Goal: Information Seeking & Learning: Learn about a topic

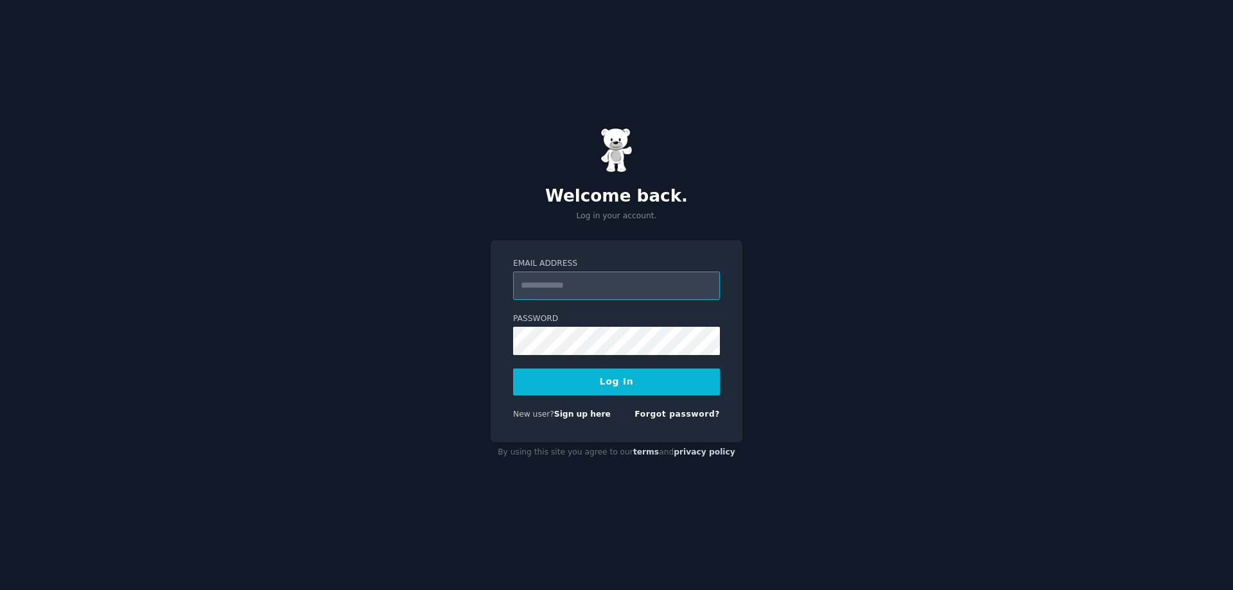
click at [593, 279] on input "Email Address" at bounding box center [616, 286] width 207 height 28
drag, startPoint x: 859, startPoint y: 309, endPoint x: 822, endPoint y: 311, distance: 37.3
click at [859, 309] on div "Welcome back. Log in your account. Email Address Password Log In New user? Sign…" at bounding box center [616, 295] width 1233 height 590
click at [637, 295] on input "Email Address" at bounding box center [616, 286] width 207 height 28
type input "**********"
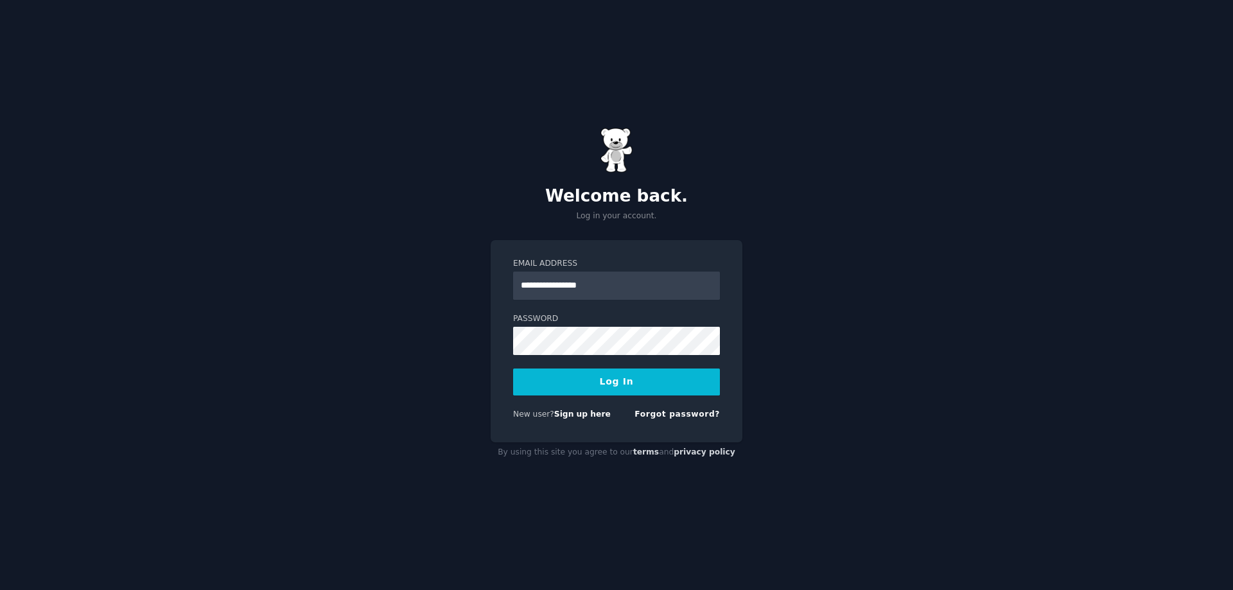
click at [598, 380] on button "Log In" at bounding box center [616, 382] width 207 height 27
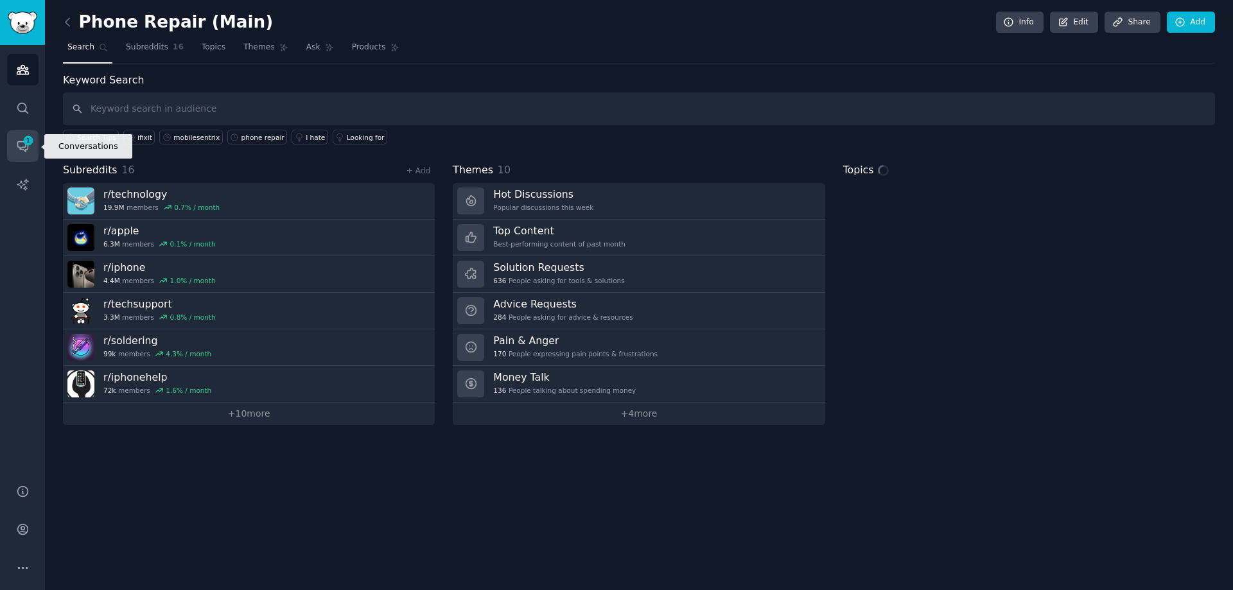
click at [19, 152] on icon "Sidebar" at bounding box center [22, 145] width 13 height 13
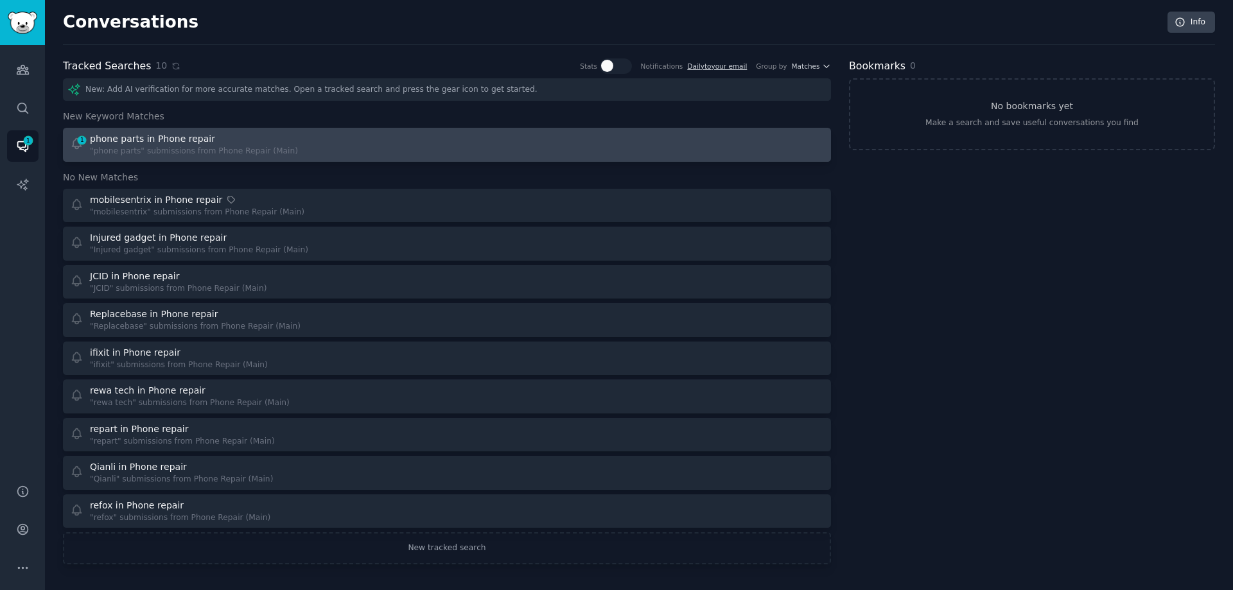
click at [432, 147] on div "1 phone parts in Phone repair "phone parts" submissions from Phone Repair (Main)" at bounding box center [254, 144] width 369 height 25
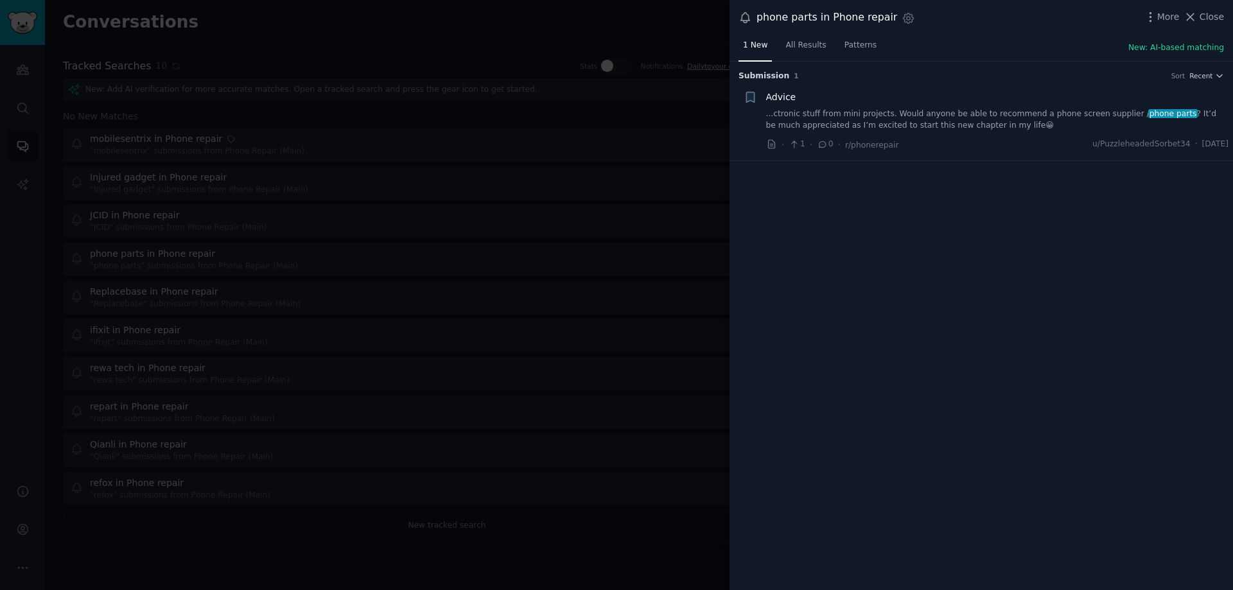
click at [933, 105] on div "Advice ...ctronic stuff from mini projects. Would anyone be able to recommend a…" at bounding box center [997, 111] width 463 height 40
click at [933, 116] on link "...ctronic stuff from mini projects. Would anyone be able to recommend a phone …" at bounding box center [997, 119] width 463 height 22
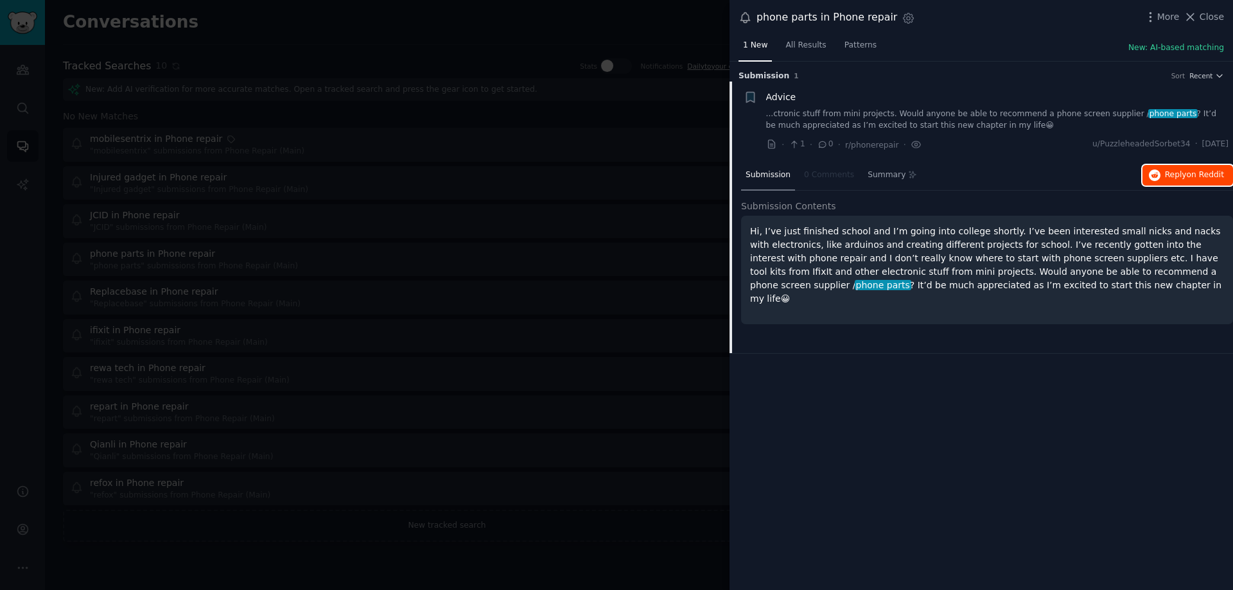
click at [1181, 174] on span "Reply on Reddit" at bounding box center [1194, 175] width 59 height 12
click at [612, 164] on div at bounding box center [616, 295] width 1233 height 590
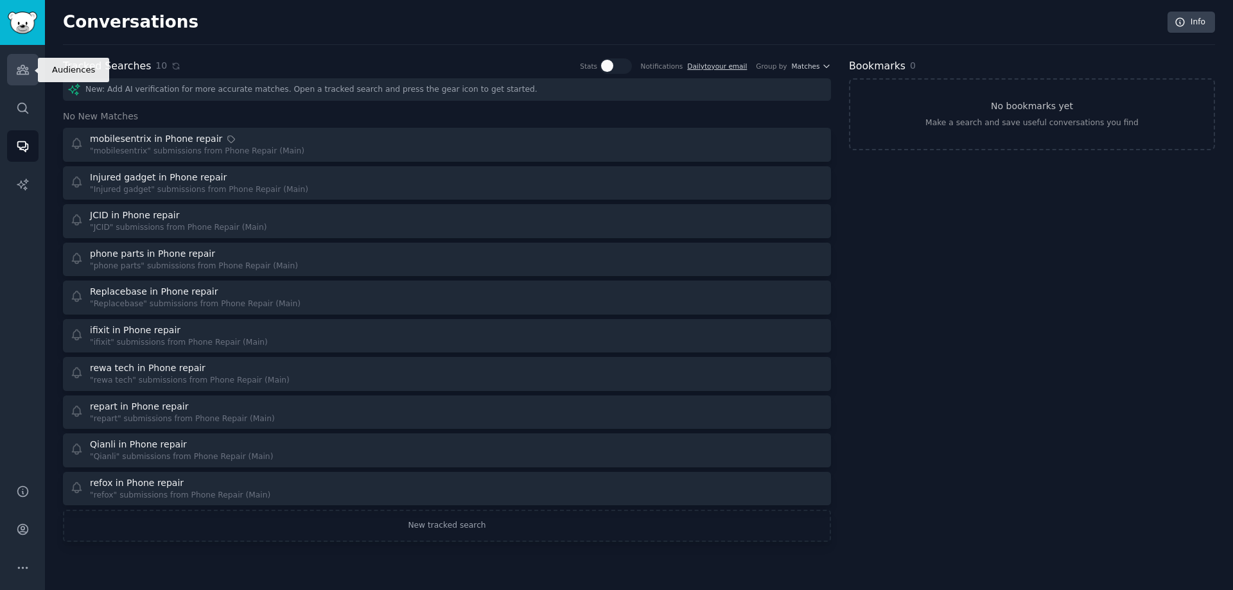
click at [31, 80] on link "Audiences" at bounding box center [22, 69] width 31 height 31
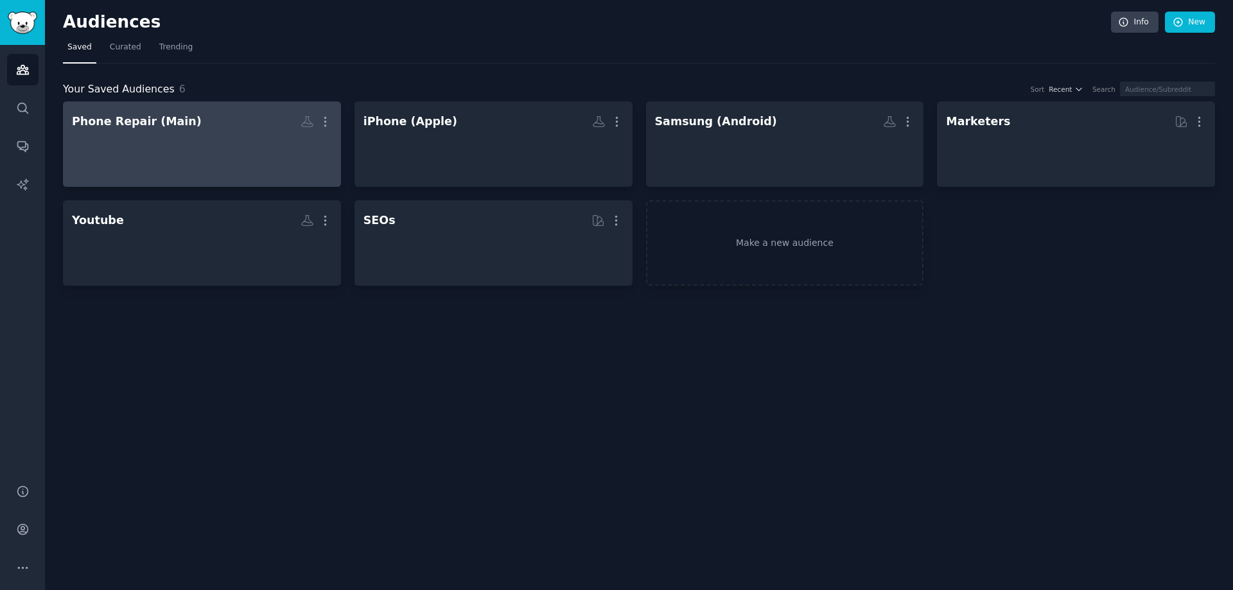
click at [168, 162] on div at bounding box center [202, 155] width 260 height 45
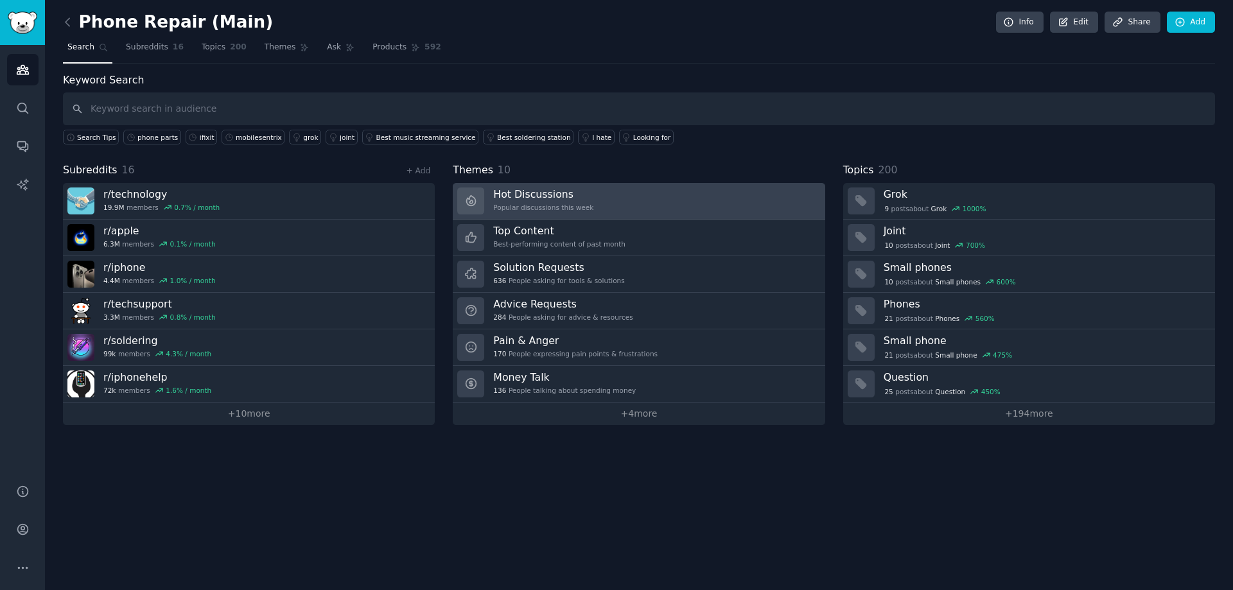
click at [588, 192] on h3 "Hot Discussions" at bounding box center [543, 193] width 100 height 13
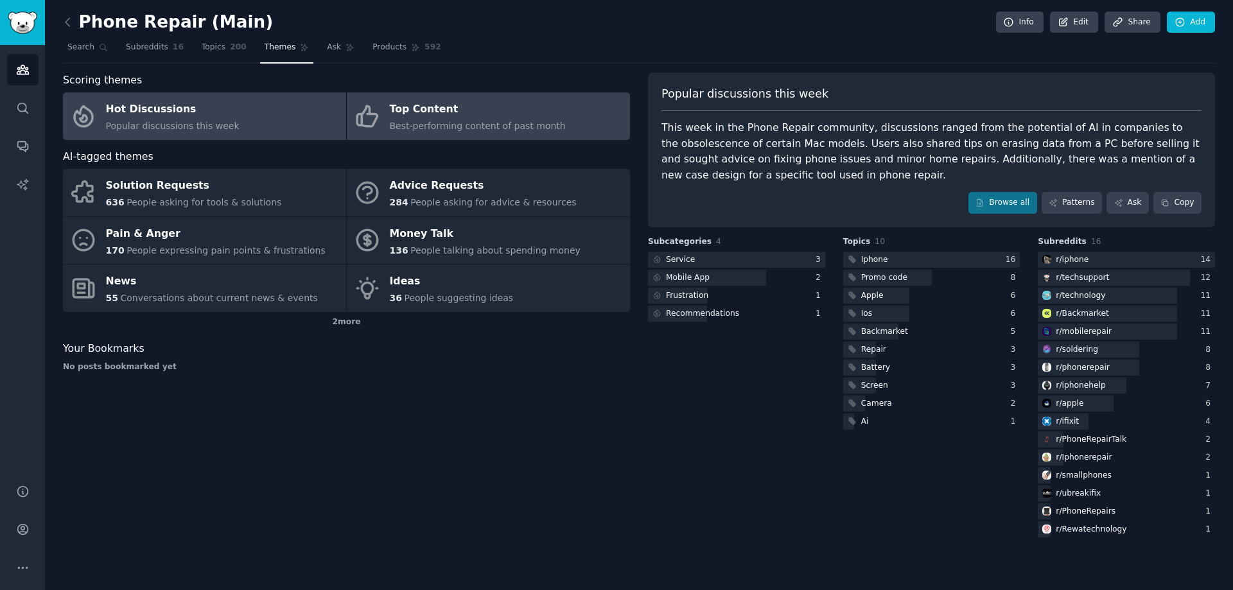
click at [535, 121] on span "Best-performing content of past month" at bounding box center [478, 126] width 176 height 10
